Goal: Task Accomplishment & Management: Use online tool/utility

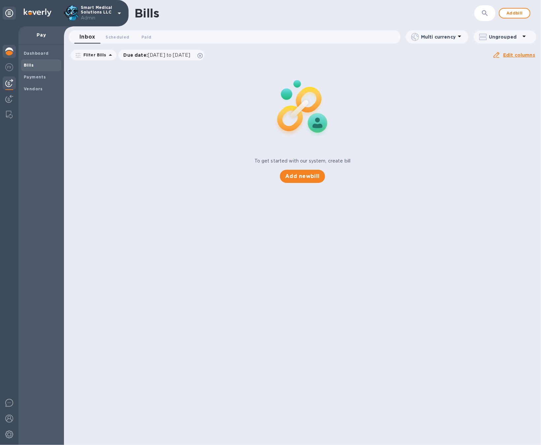
click at [9, 51] on img at bounding box center [9, 51] width 8 height 8
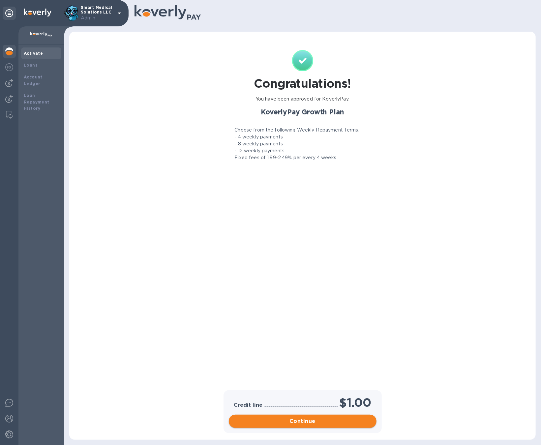
click at [293, 417] on span "Continue" at bounding box center [302, 421] width 137 height 8
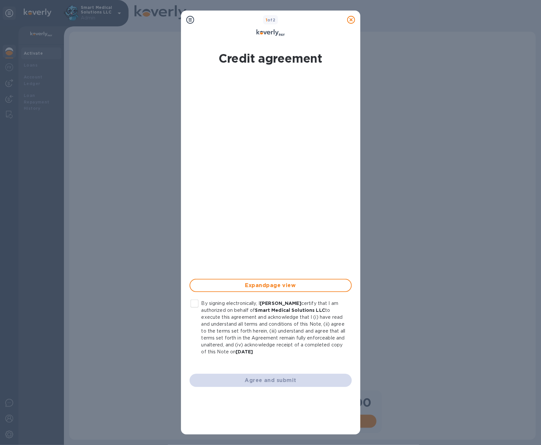
click at [197, 305] on input "By signing electronically, I [PERSON_NAME] certify that I am authorized on beha…" at bounding box center [195, 304] width 14 height 14
click at [233, 375] on button "Agree and submit" at bounding box center [271, 380] width 162 height 13
checkbox input "false"
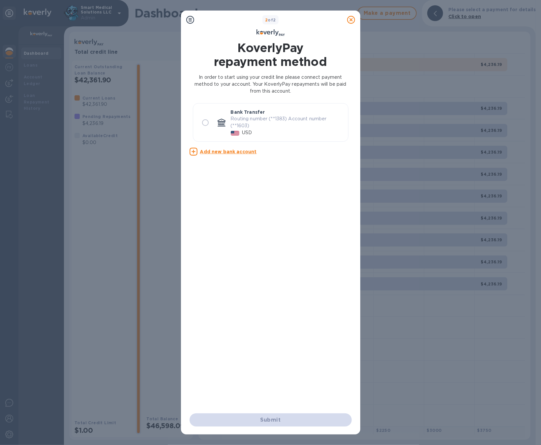
click at [203, 125] on input "radio" at bounding box center [205, 123] width 14 height 14
radio input "true"
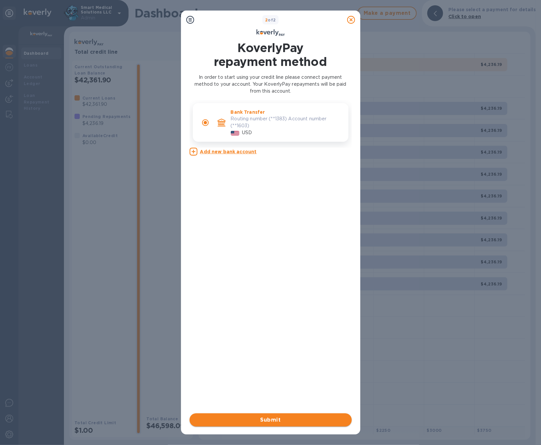
click at [258, 418] on span "Submit" at bounding box center [271, 420] width 152 height 8
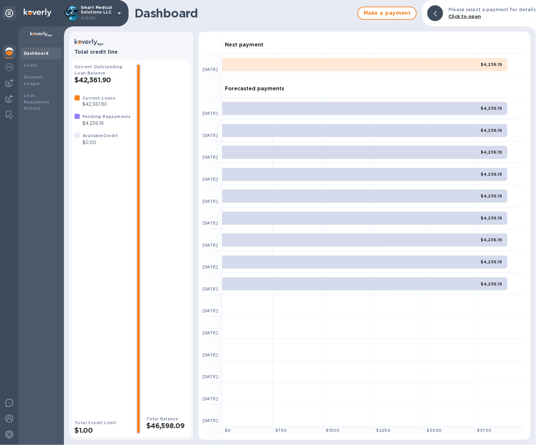
click at [258, 418] on body "Smart Medical Solutions LLC Admin Dashboard Loans Account Ledger Loan Repayment…" at bounding box center [270, 222] width 541 height 445
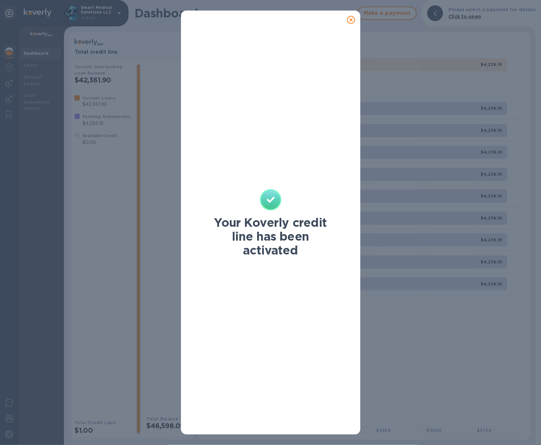
click at [352, 17] on icon at bounding box center [351, 20] width 8 height 8
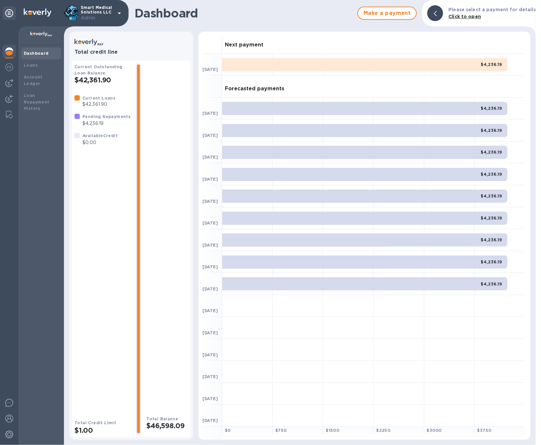
click at [116, 84] on h2 "$42,361.90" at bounding box center [102, 80] width 56 height 8
click at [43, 66] on div "Loans" at bounding box center [41, 65] width 35 height 7
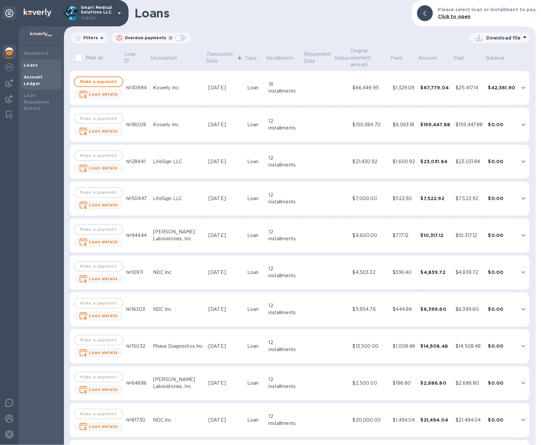
click at [57, 73] on div "Account Ledger" at bounding box center [41, 80] width 40 height 18
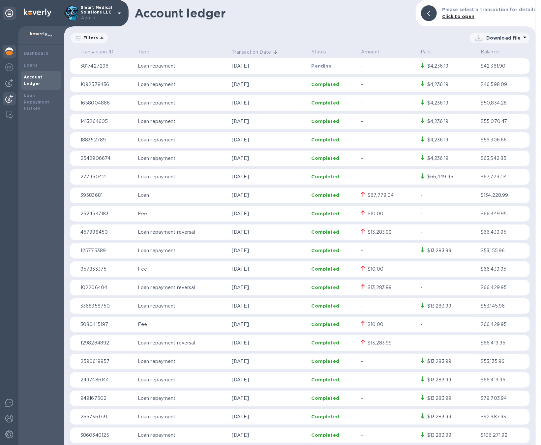
click at [6, 102] on img at bounding box center [9, 99] width 8 height 8
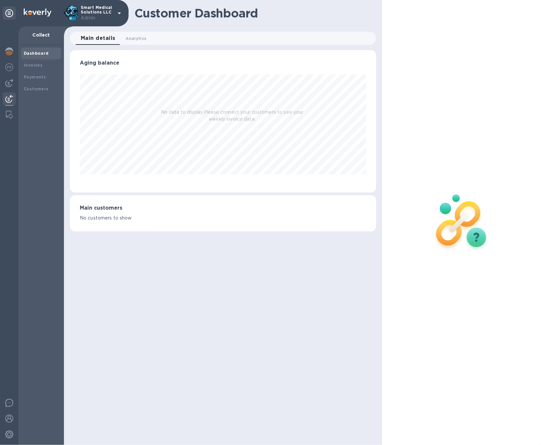
scroll to position [142, 306]
click at [34, 87] on b "Customers" at bounding box center [36, 88] width 25 height 5
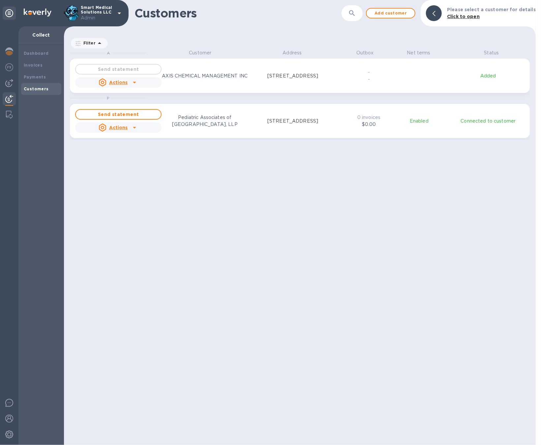
scroll to position [388, 469]
click at [37, 78] on b "Payments" at bounding box center [35, 76] width 22 height 5
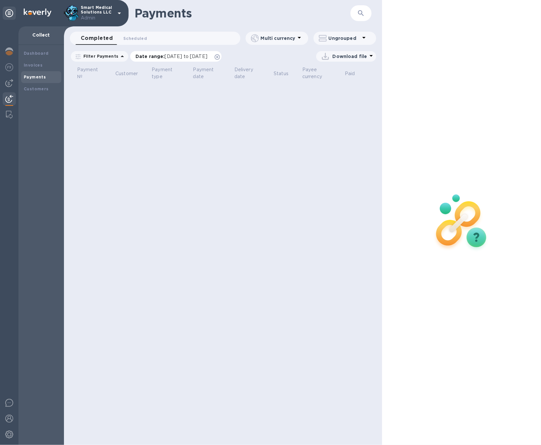
click at [220, 57] on icon at bounding box center [217, 56] width 5 height 5
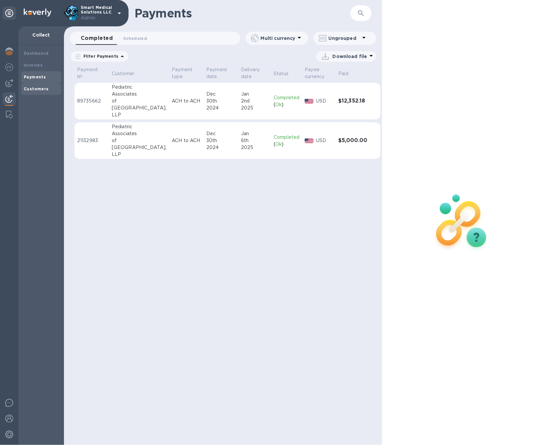
click at [27, 93] on div "Customers" at bounding box center [41, 89] width 40 height 12
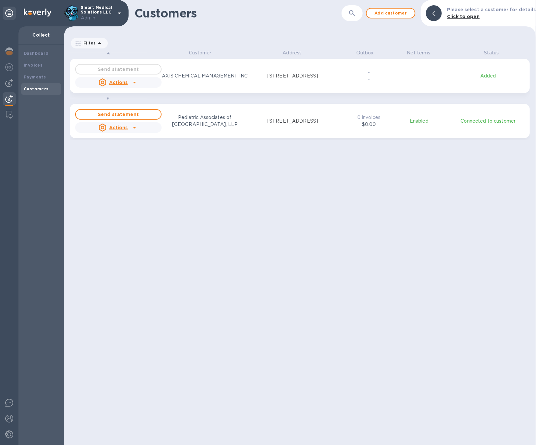
scroll to position [388, 469]
click at [52, 78] on div "Payments" at bounding box center [41, 77] width 35 height 7
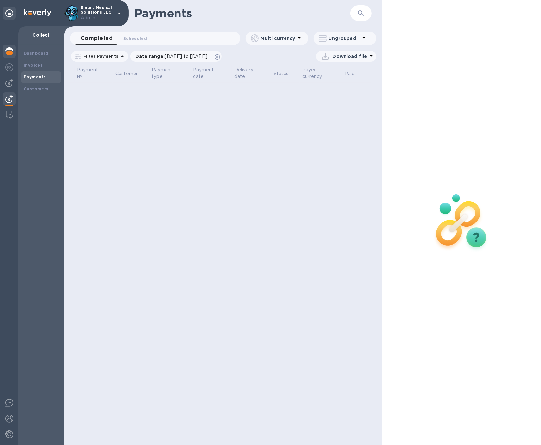
click at [12, 50] on img at bounding box center [9, 51] width 8 height 8
